Goal: Check status: Check status

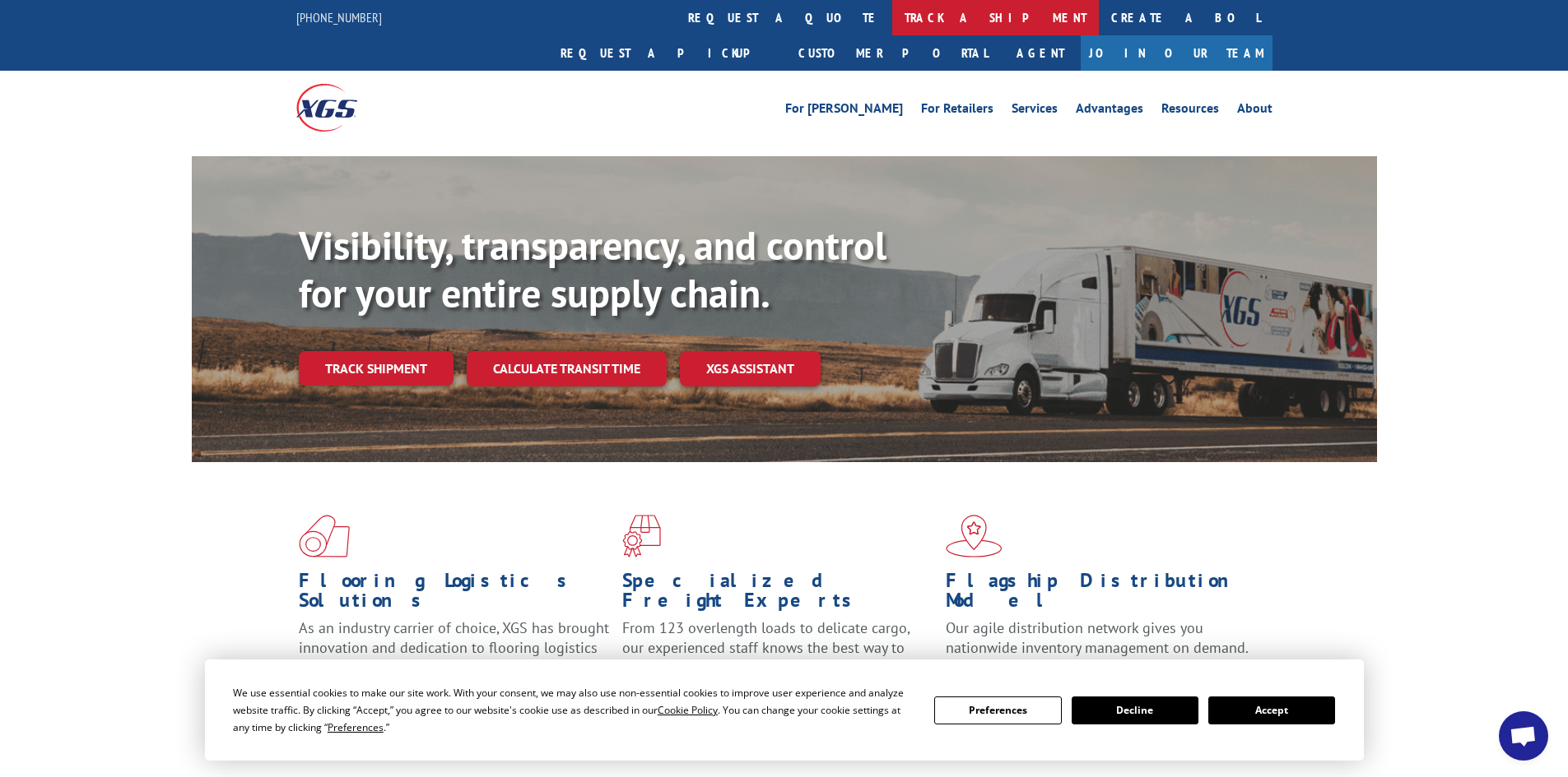
click at [892, 13] on link "track a shipment" at bounding box center [995, 18] width 207 height 36
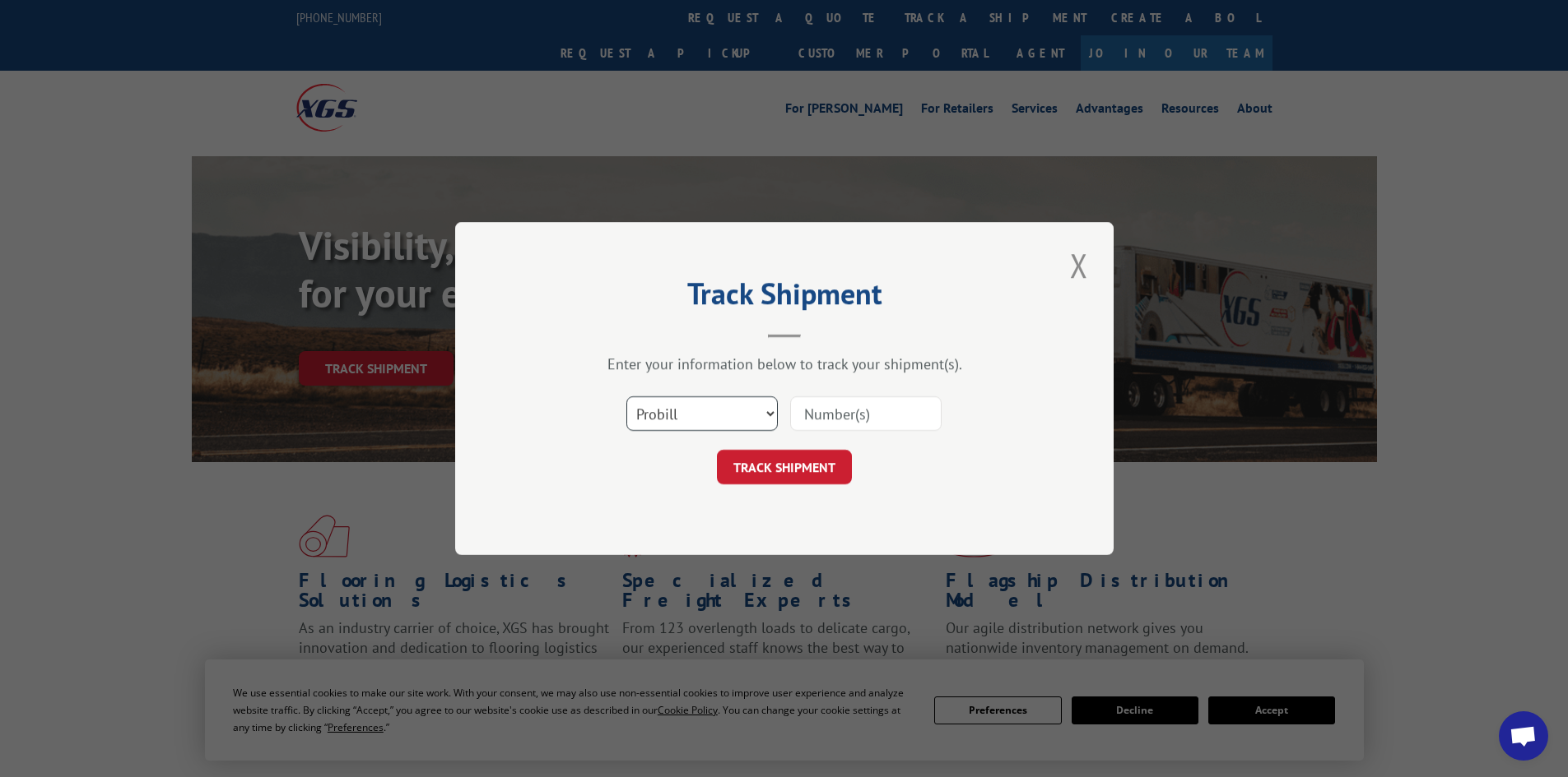
click at [741, 414] on select "Select category... Probill BOL PO" at bounding box center [702, 414] width 152 height 35
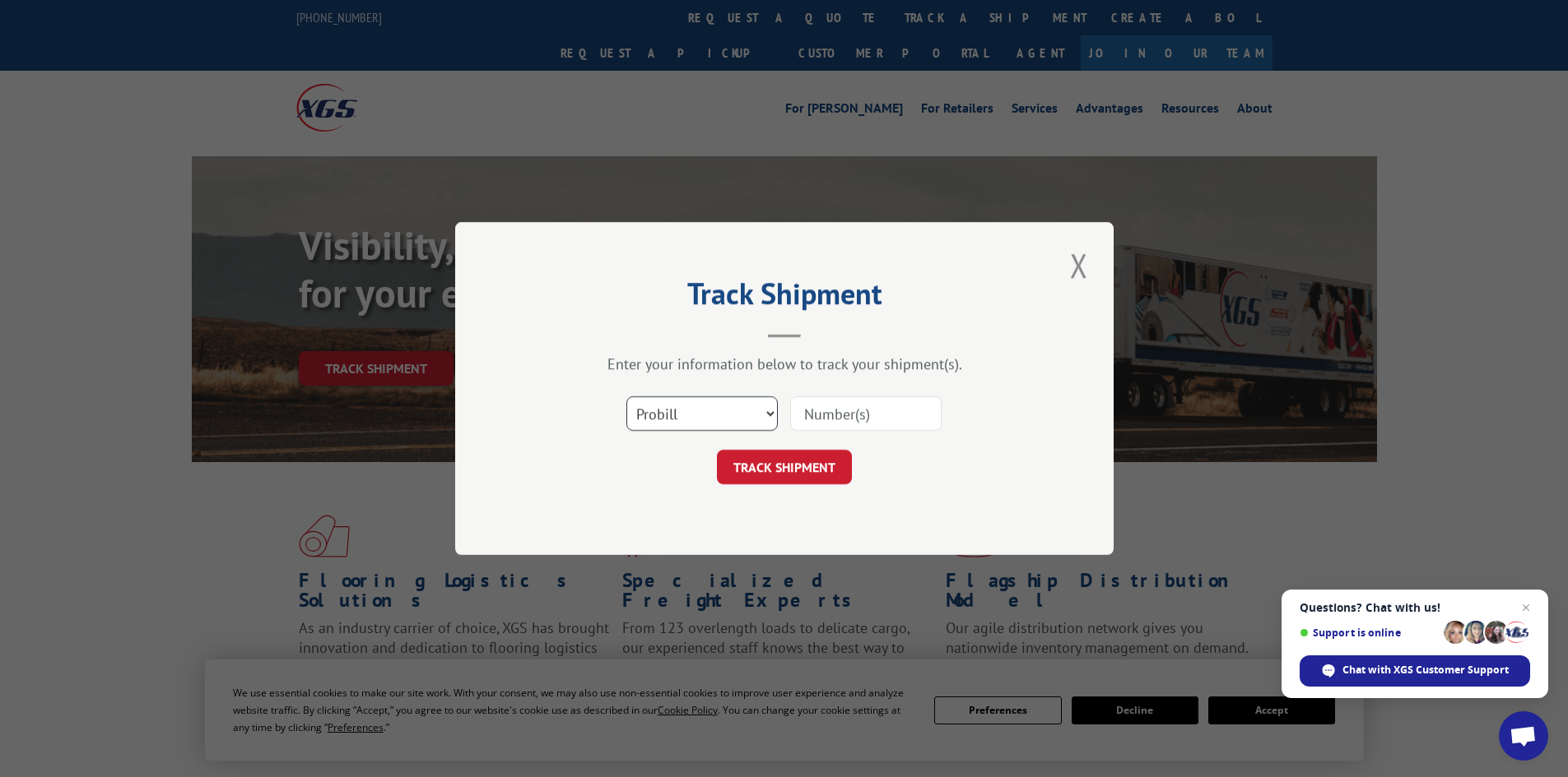
select select "bol"
click at [626, 397] on select "Select category... Probill BOL PO" at bounding box center [702, 414] width 152 height 35
paste input "890874"
type input "890874"
click at [799, 470] on button "TRACK SHIPMENT" at bounding box center [784, 467] width 135 height 35
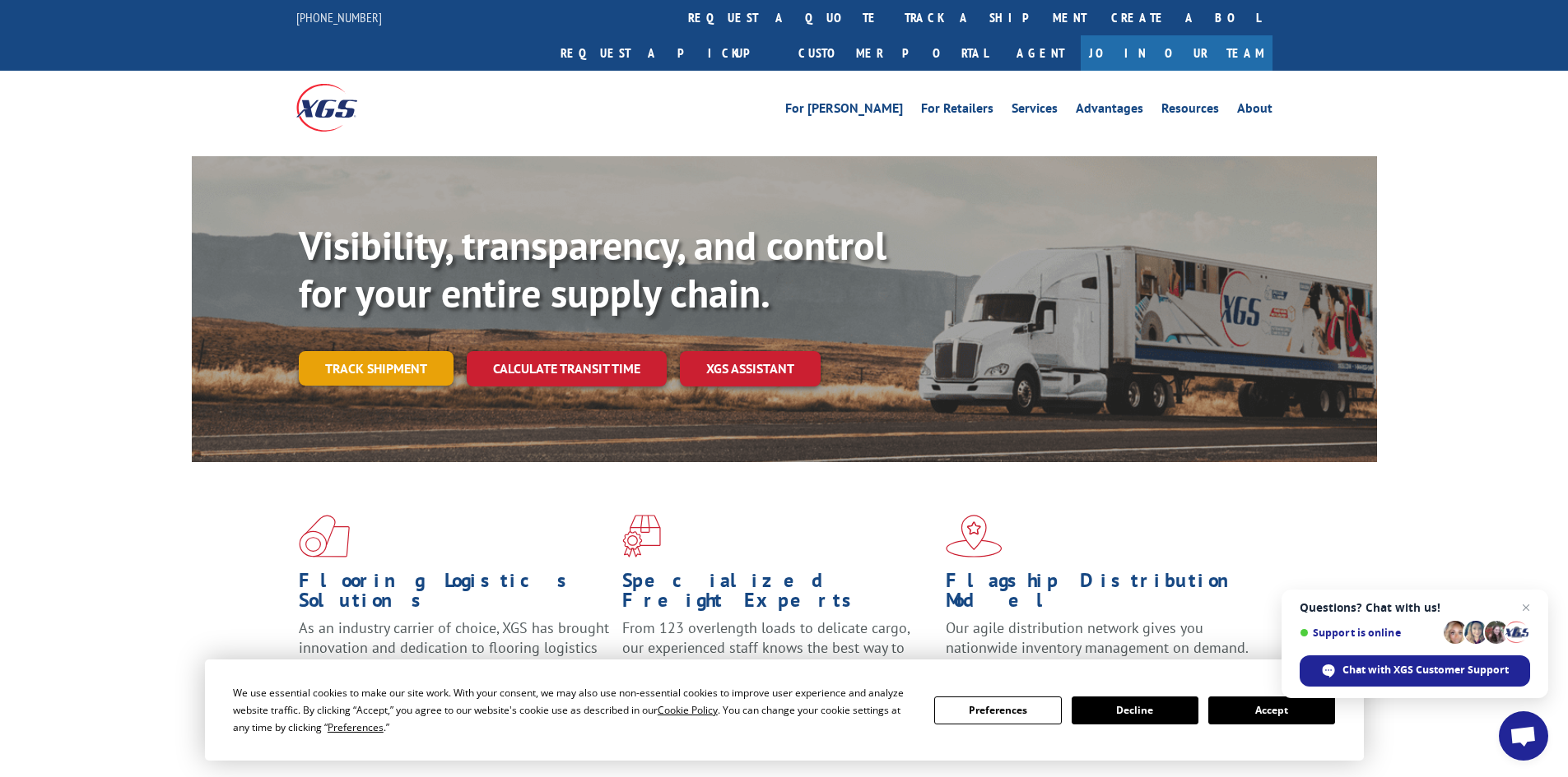
click at [393, 352] on link "Track shipment" at bounding box center [376, 369] width 155 height 35
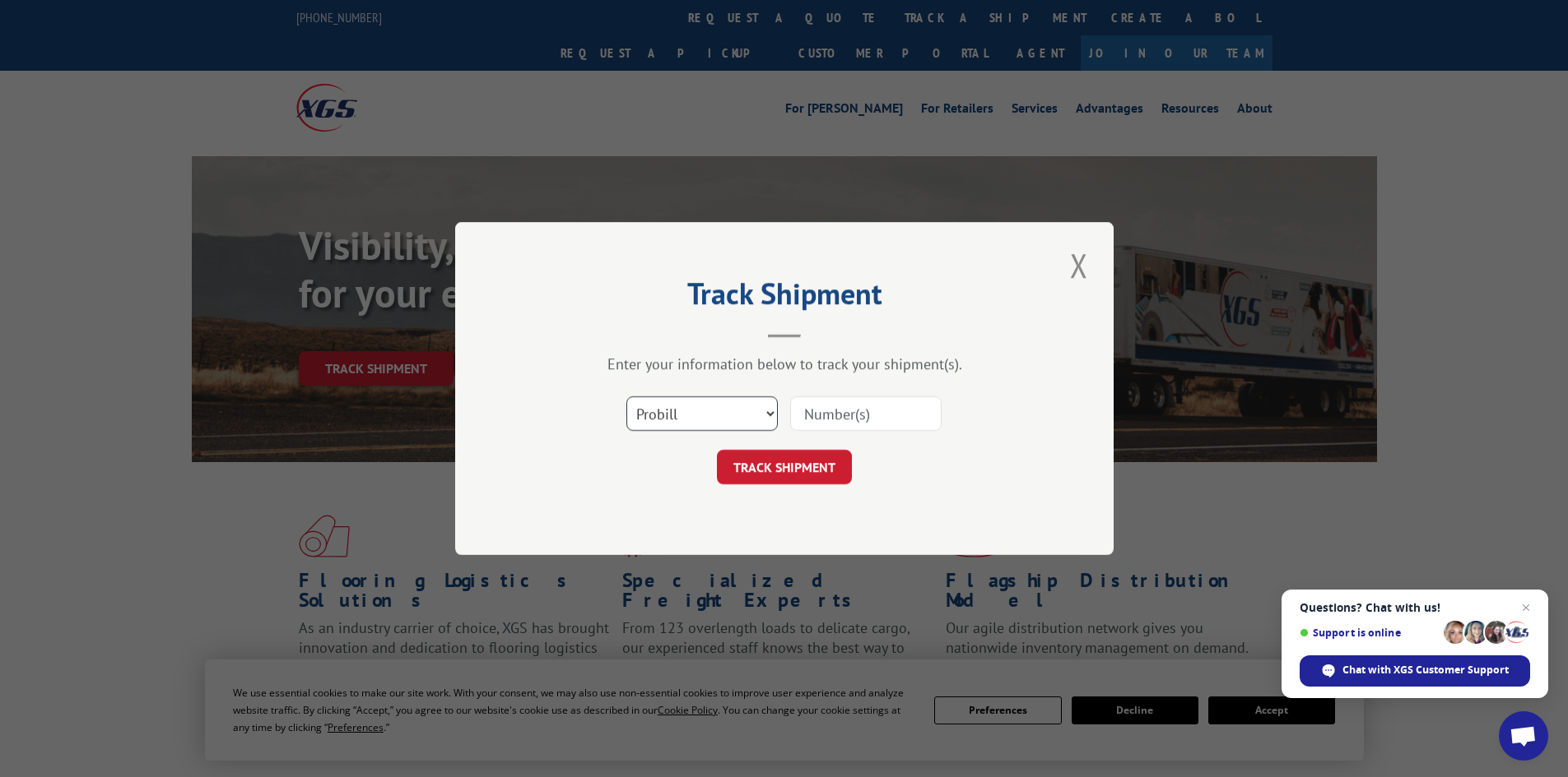
click at [729, 416] on select "Select category... Probill BOL PO" at bounding box center [702, 414] width 152 height 35
click at [626, 397] on select "Select category... Probill BOL PO" at bounding box center [702, 414] width 152 height 35
click at [727, 416] on select "Select category... Probill BOL PO" at bounding box center [702, 414] width 152 height 35
select select "po"
click at [626, 397] on select "Select category... Probill BOL PO" at bounding box center [702, 414] width 152 height 35
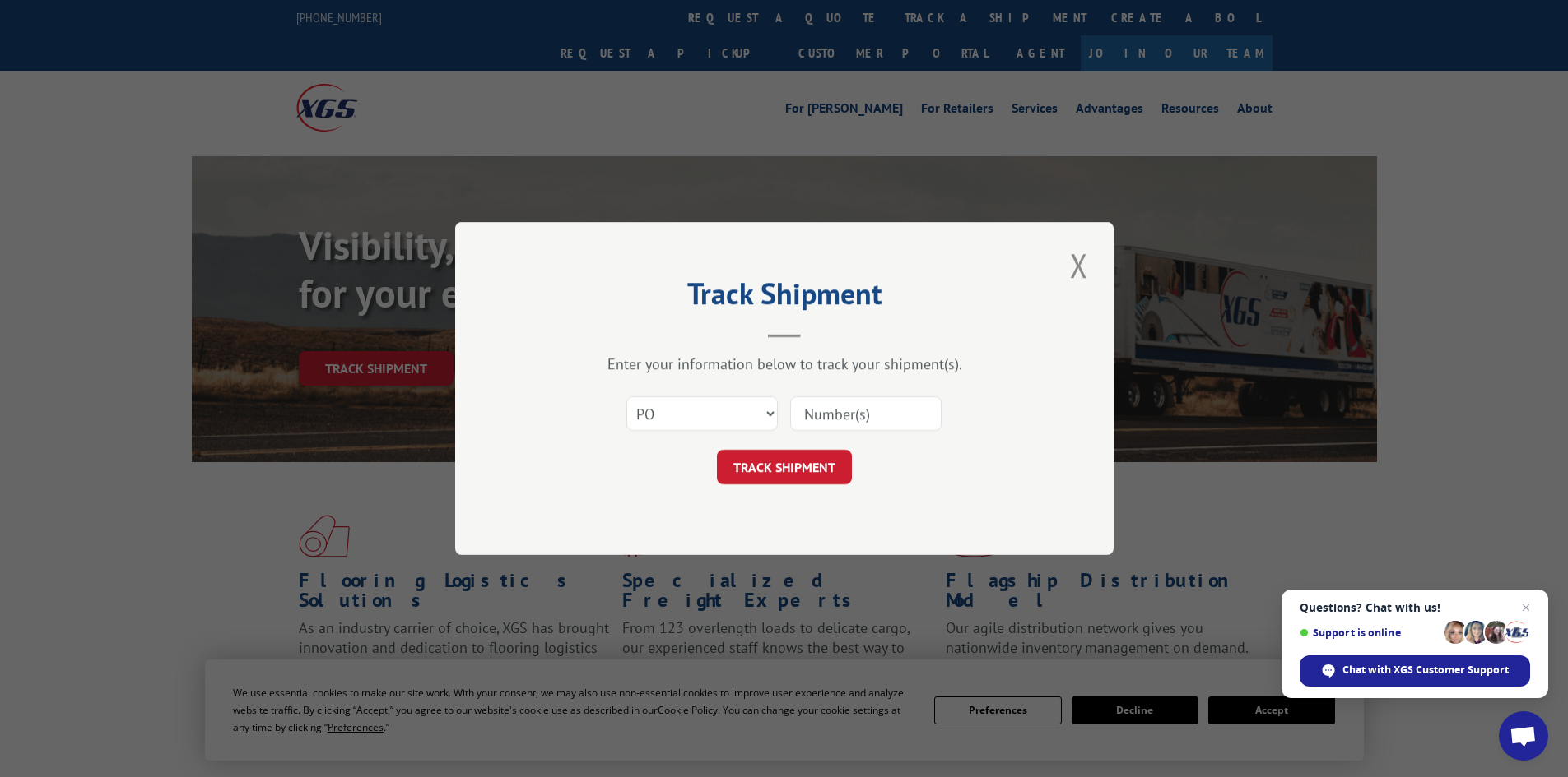
click at [858, 410] on input at bounding box center [866, 414] width 152 height 35
click at [829, 416] on input at bounding box center [866, 414] width 152 height 35
type input "8"
click at [830, 419] on input at bounding box center [866, 414] width 152 height 35
paste input "86500346"
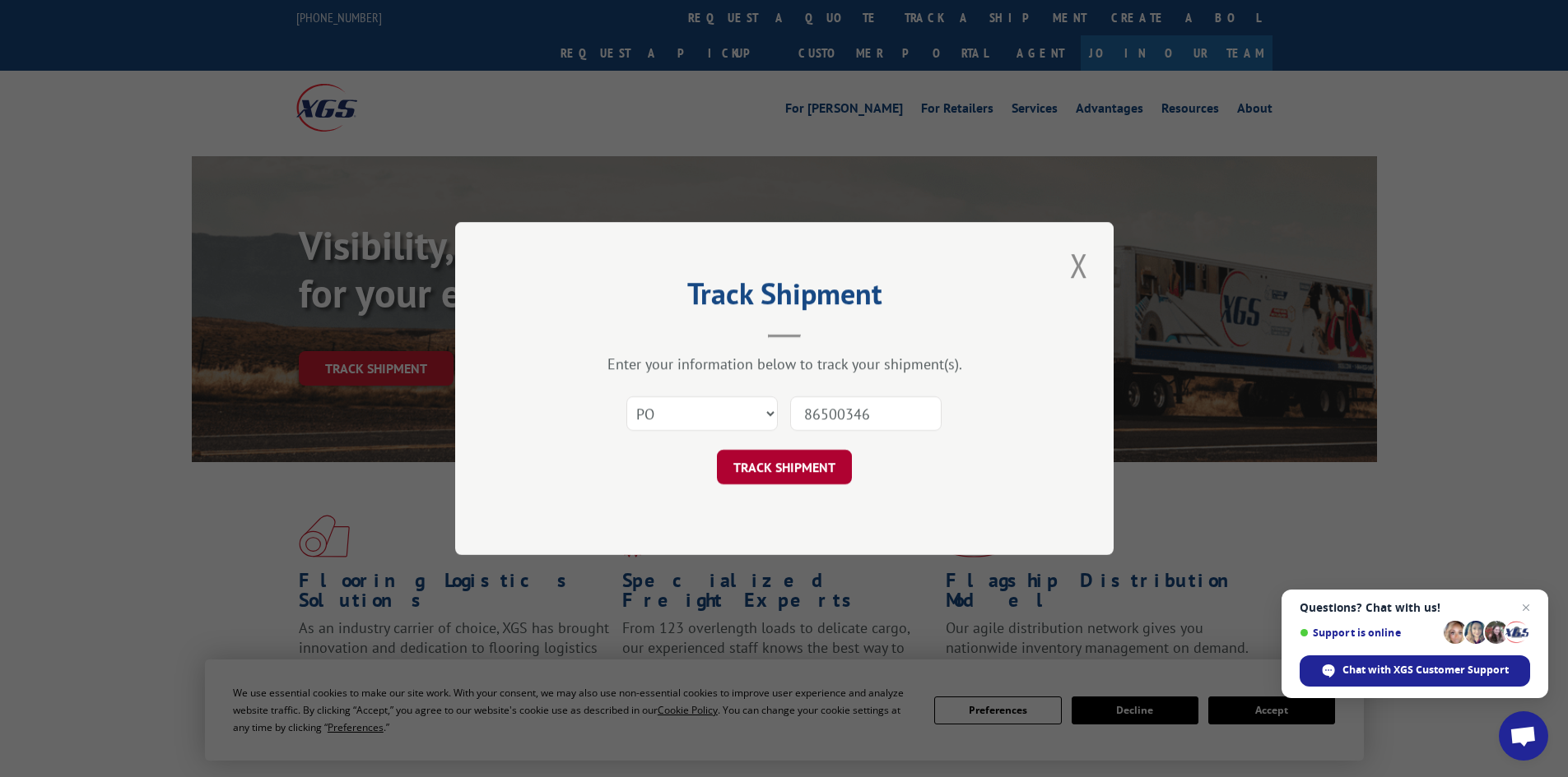
type input "86500346"
click at [809, 468] on button "TRACK SHIPMENT" at bounding box center [784, 467] width 135 height 35
